Goal: Find specific page/section: Find specific page/section

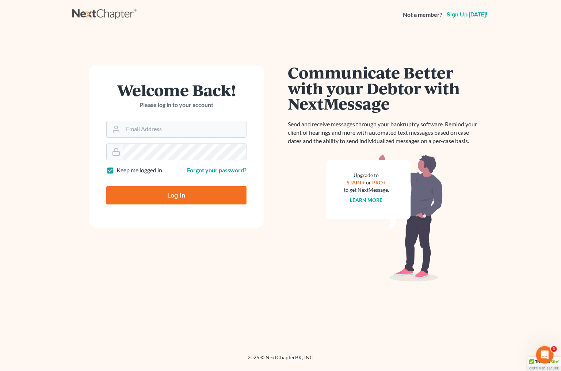
type input "plevalaw@gmail.com"
click at [174, 189] on input "Log In" at bounding box center [176, 195] width 140 height 18
type input "Thinking..."
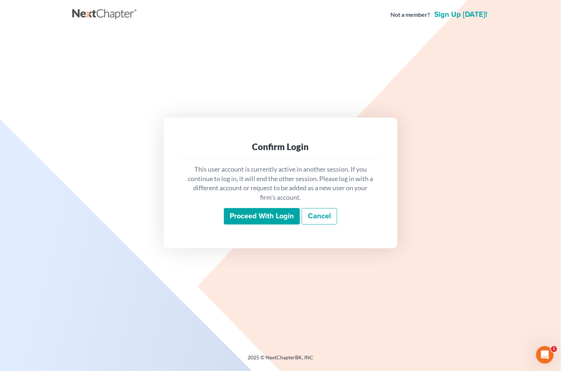
click at [264, 220] on input "Proceed with login" at bounding box center [262, 216] width 76 height 17
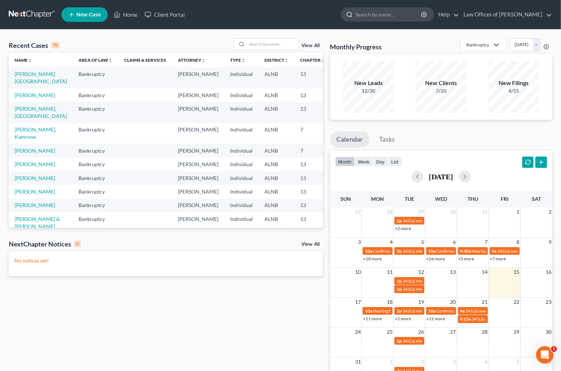
click at [386, 15] on input "search" at bounding box center [388, 15] width 67 height 14
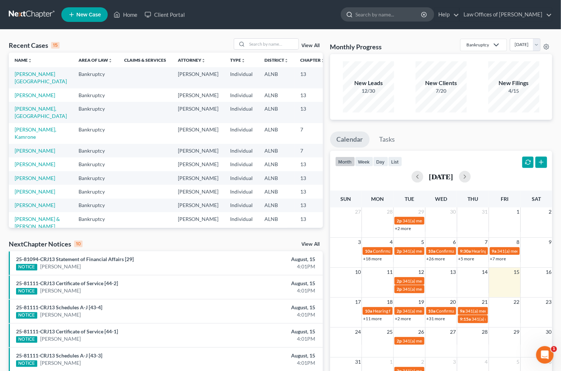
type input "h"
type input "goeman"
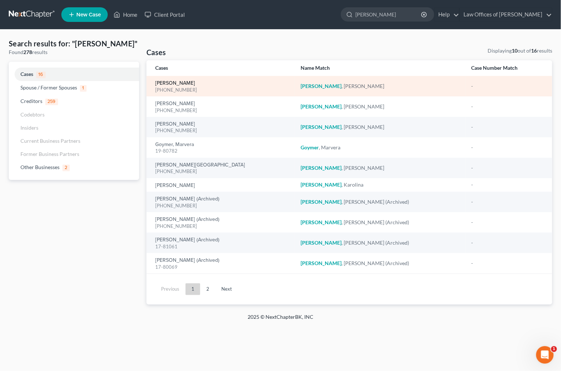
scroll to position [0, 0]
click at [191, 81] on link "Goeman, Casey" at bounding box center [175, 83] width 40 height 5
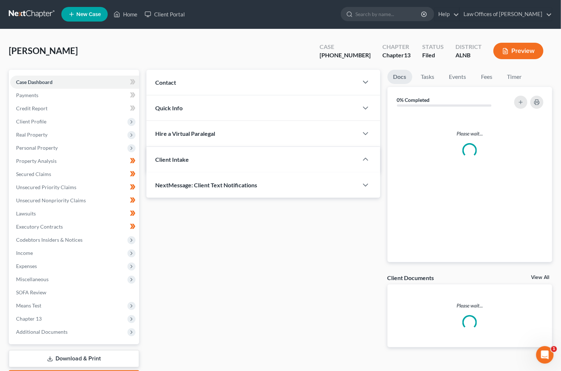
scroll to position [0, -1]
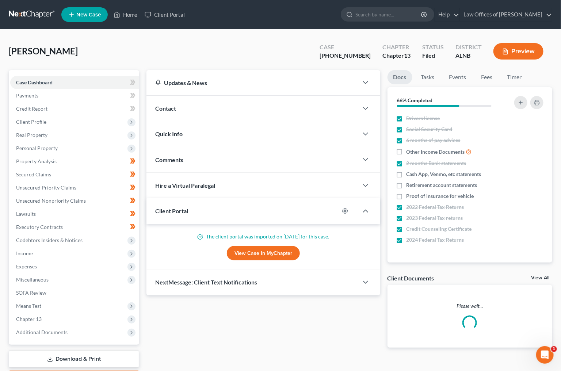
click at [188, 81] on div "Updates & News" at bounding box center [252, 83] width 194 height 8
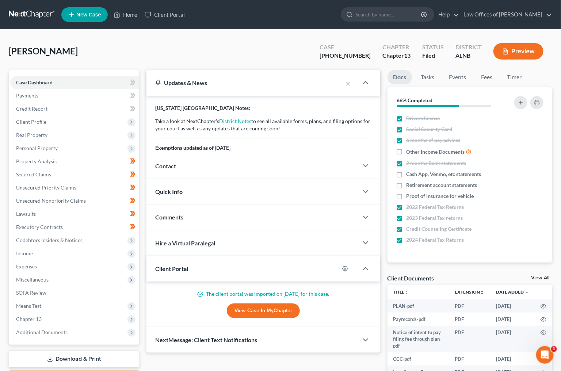
scroll to position [1, 0]
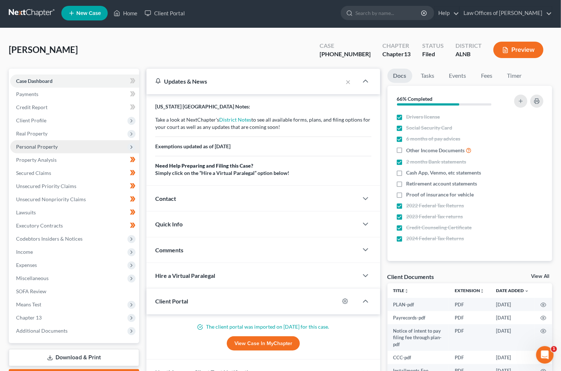
click at [45, 144] on span "Personal Property" at bounding box center [37, 147] width 42 height 6
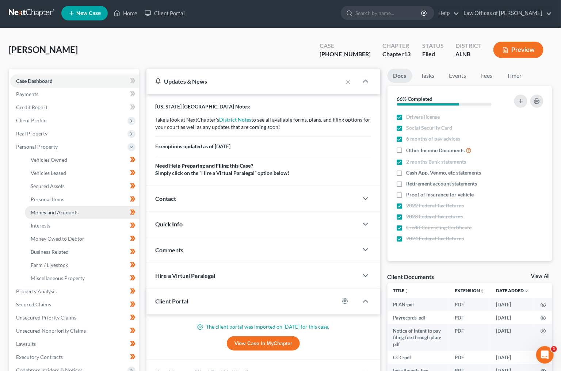
click at [50, 209] on span "Money and Accounts" at bounding box center [55, 212] width 48 height 6
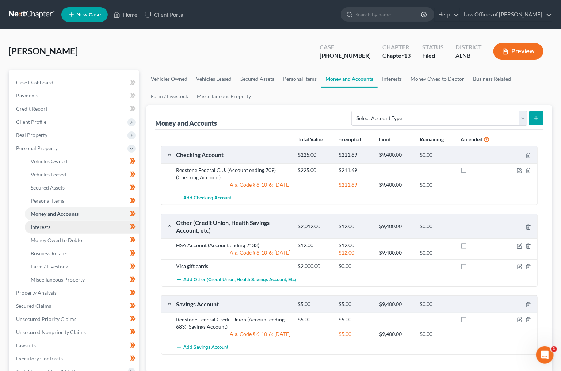
click at [45, 224] on span "Interests" at bounding box center [41, 227] width 20 height 6
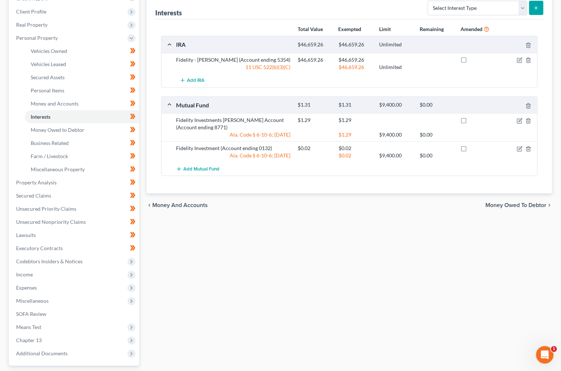
scroll to position [110, 0]
click at [42, 101] on span "Money and Accounts" at bounding box center [55, 104] width 48 height 6
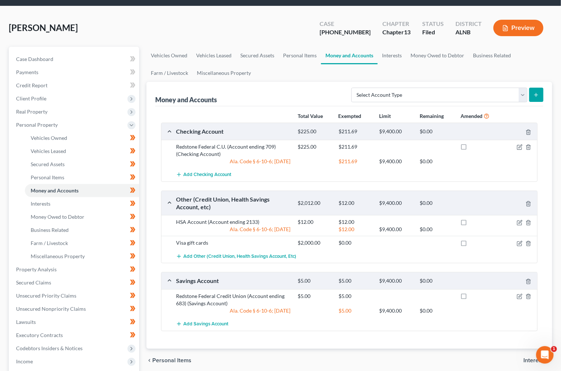
scroll to position [46, 0]
